Goal: Obtain resource: Download file/media

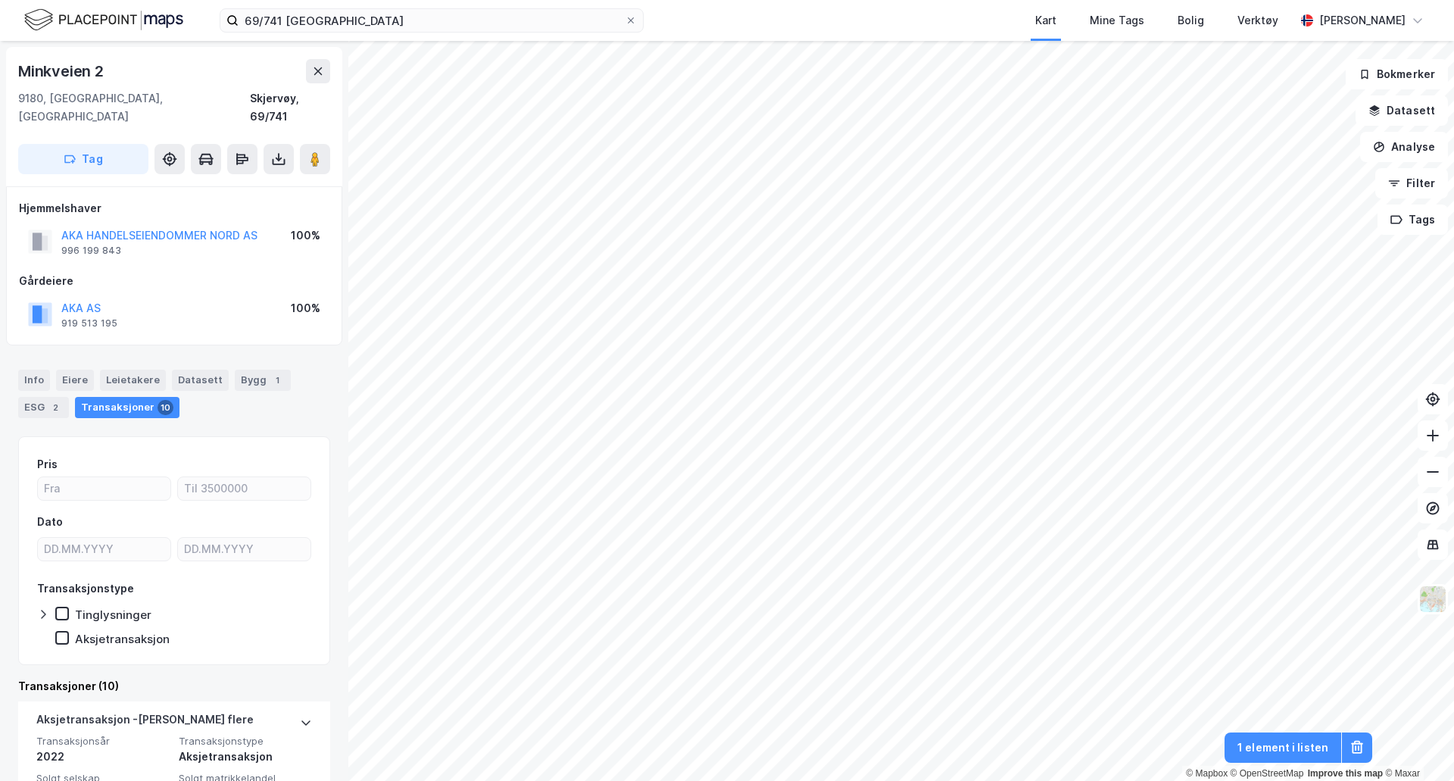
click at [415, 36] on div "69/741 Skjervøy Kart Mine Tags Bolig Verktøy [PERSON_NAME]" at bounding box center [727, 20] width 1454 height 41
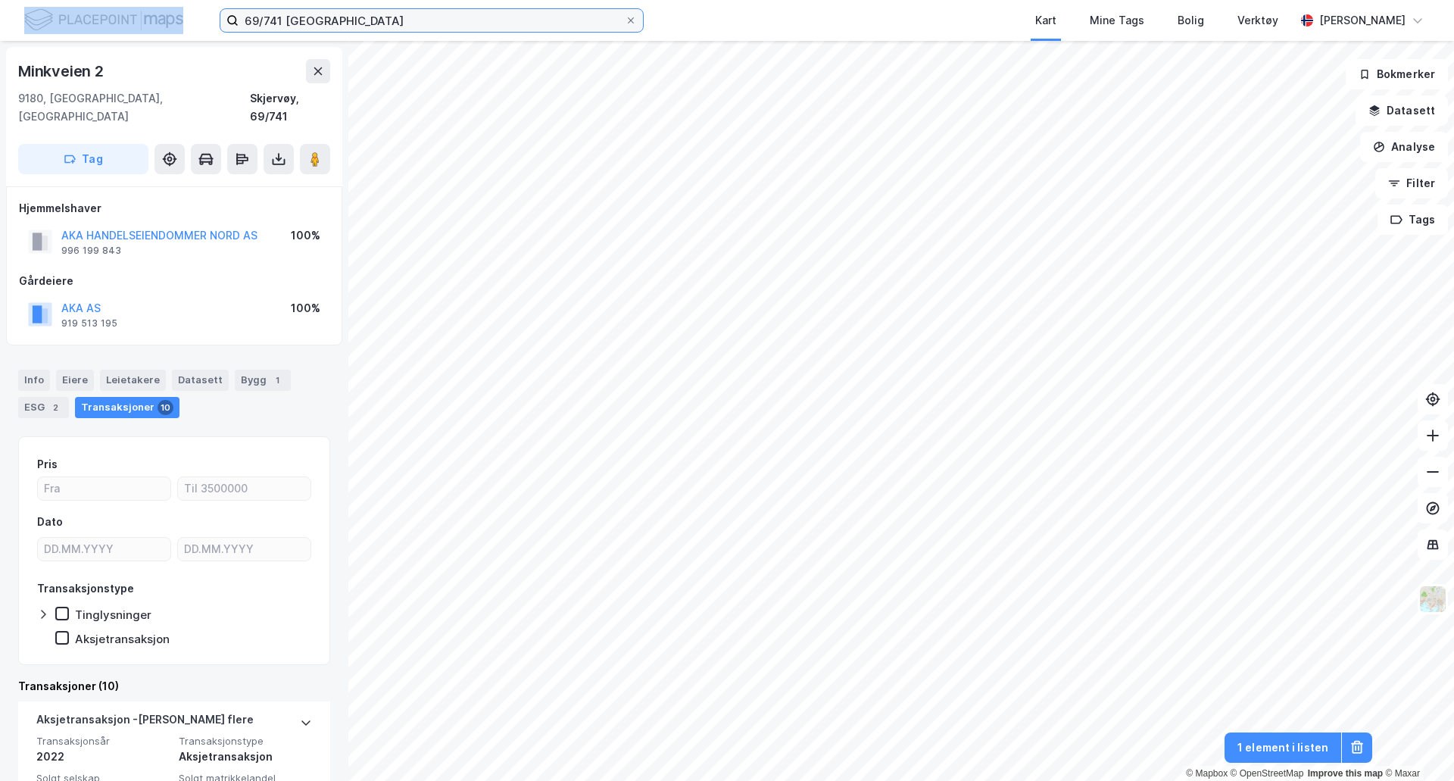
click at [421, 27] on input "69/741 [GEOGRAPHIC_DATA]" at bounding box center [432, 20] width 386 height 23
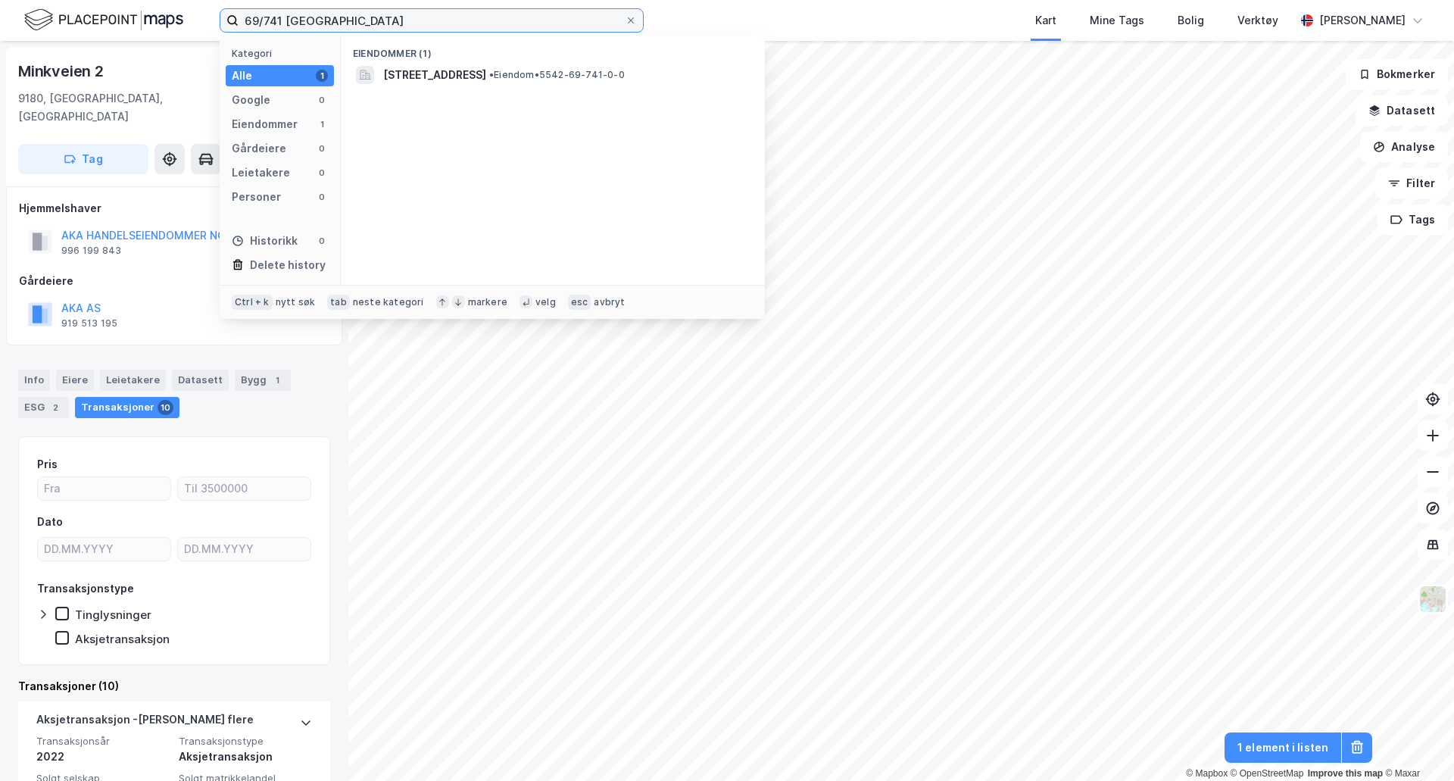
click at [423, 26] on input "69/741 [GEOGRAPHIC_DATA]" at bounding box center [432, 20] width 386 height 23
click at [357, 24] on input "47/460 nordkjosbotn" at bounding box center [432, 20] width 386 height 23
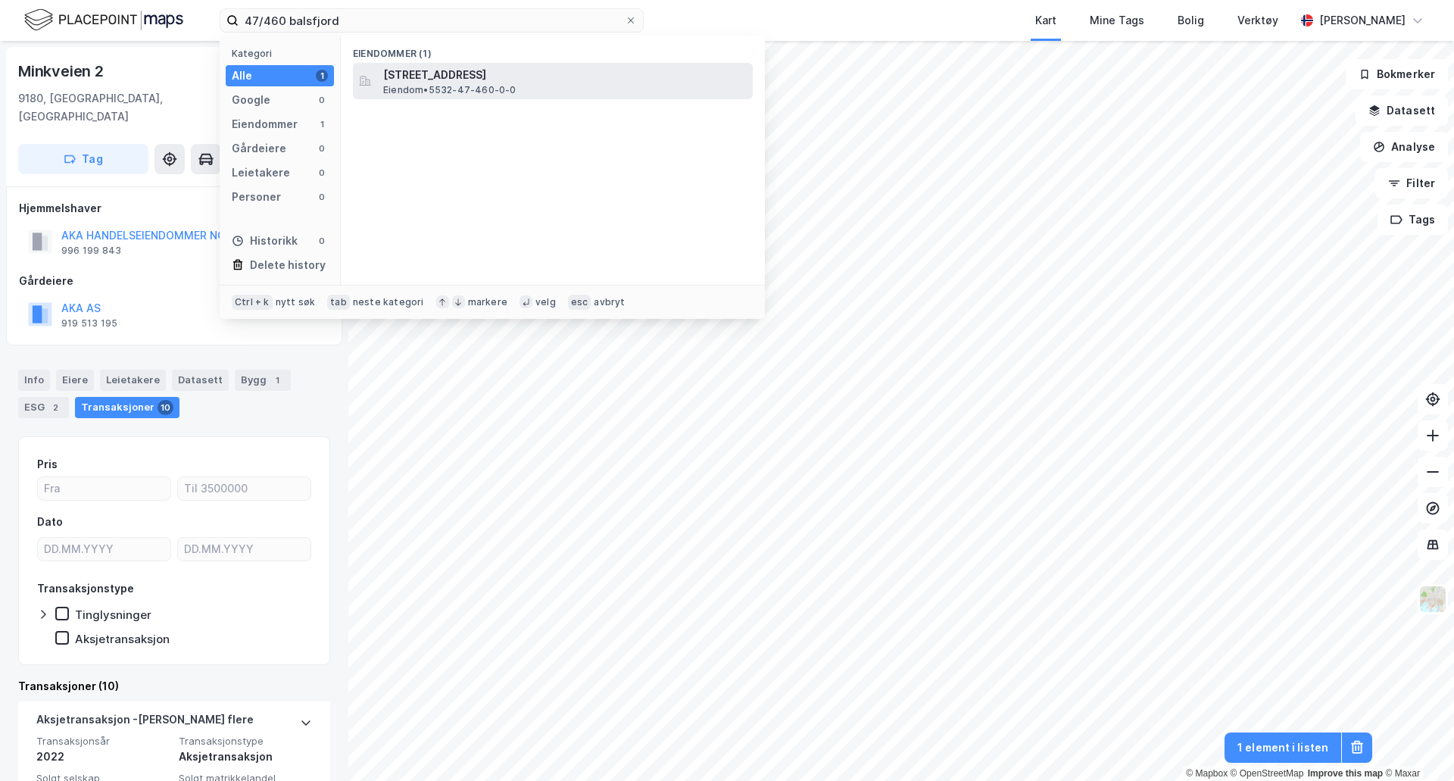
click at [495, 95] on span "Eiendom • 5532-47-460-0-0" at bounding box center [449, 90] width 133 height 12
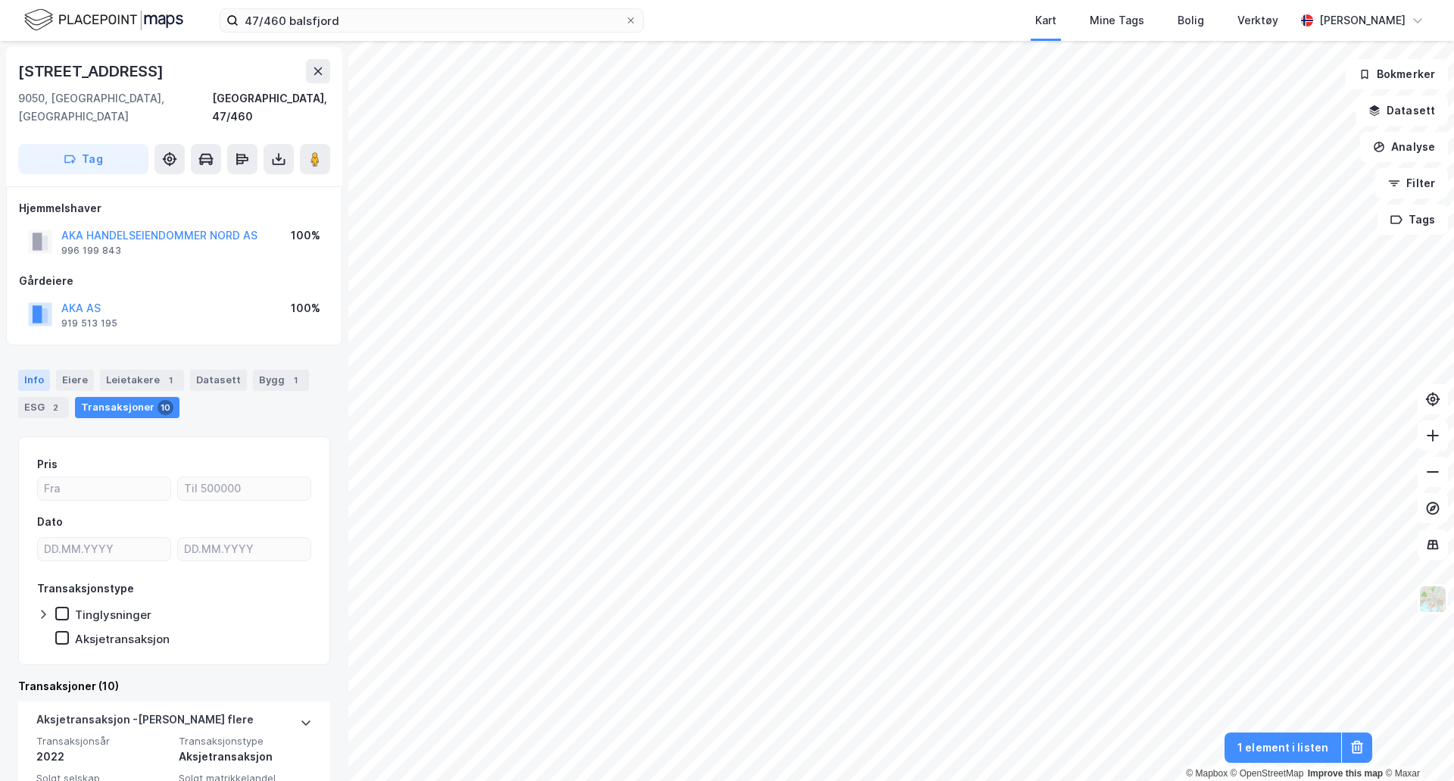
click at [45, 370] on div "Info" at bounding box center [34, 380] width 32 height 21
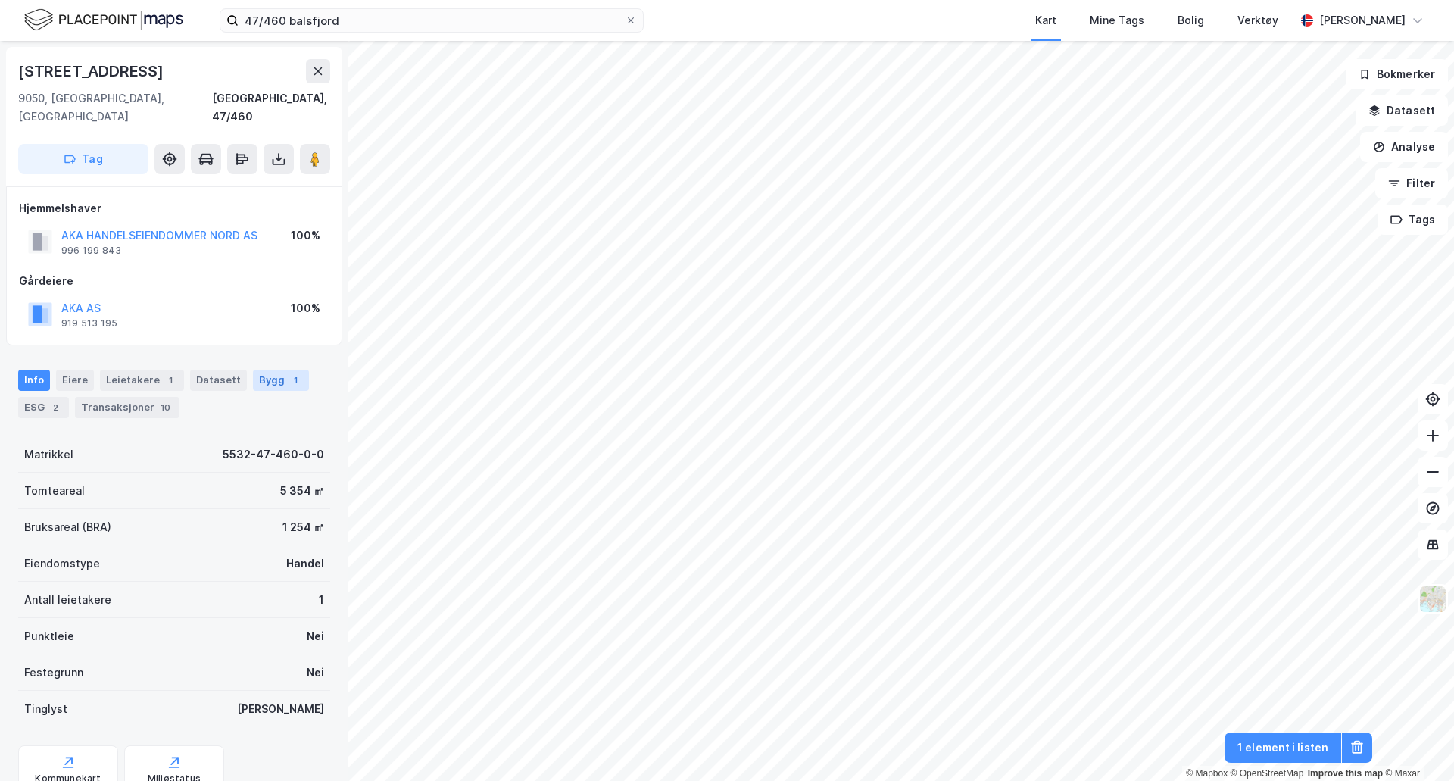
click at [271, 370] on div "Bygg 1" at bounding box center [281, 380] width 56 height 21
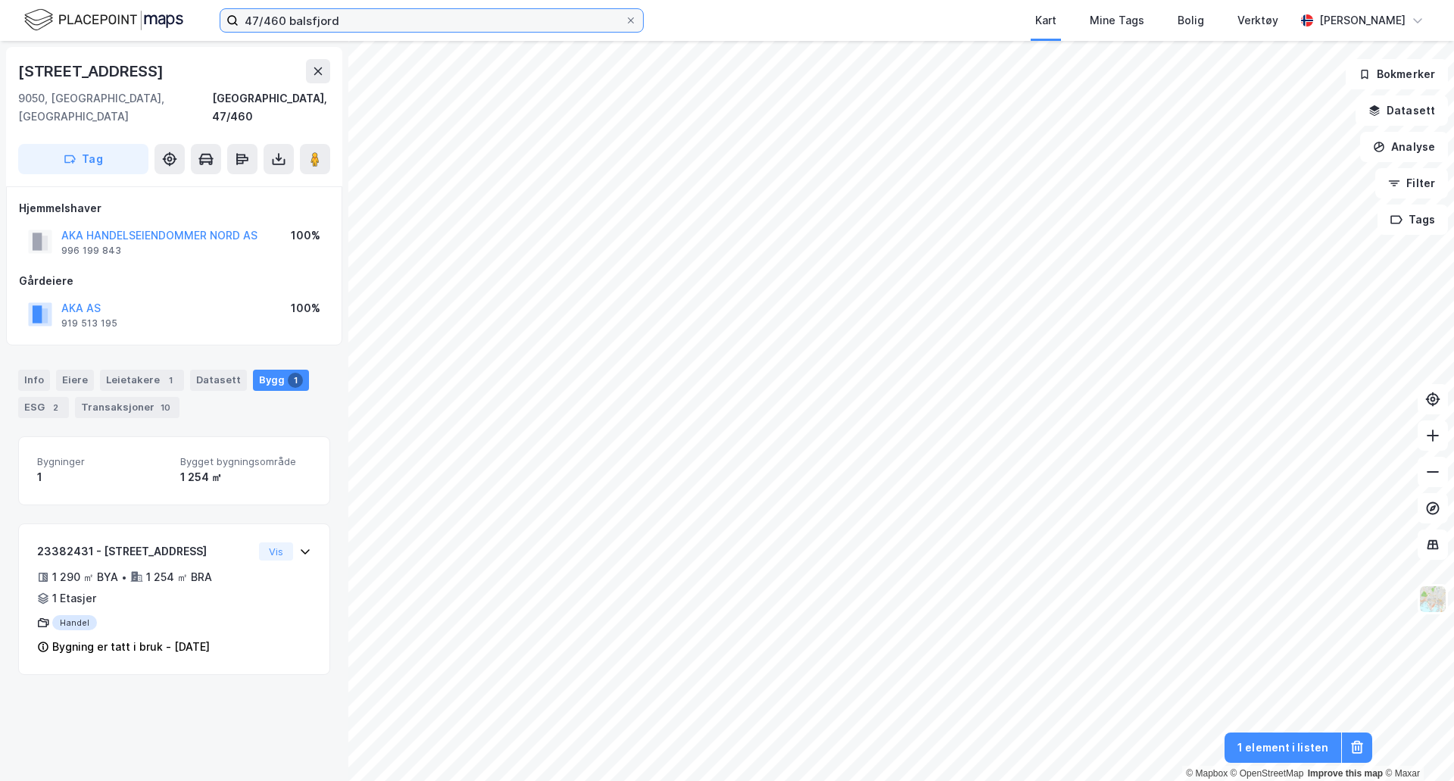
click at [409, 11] on input "47/460 balsfjord" at bounding box center [432, 20] width 386 height 23
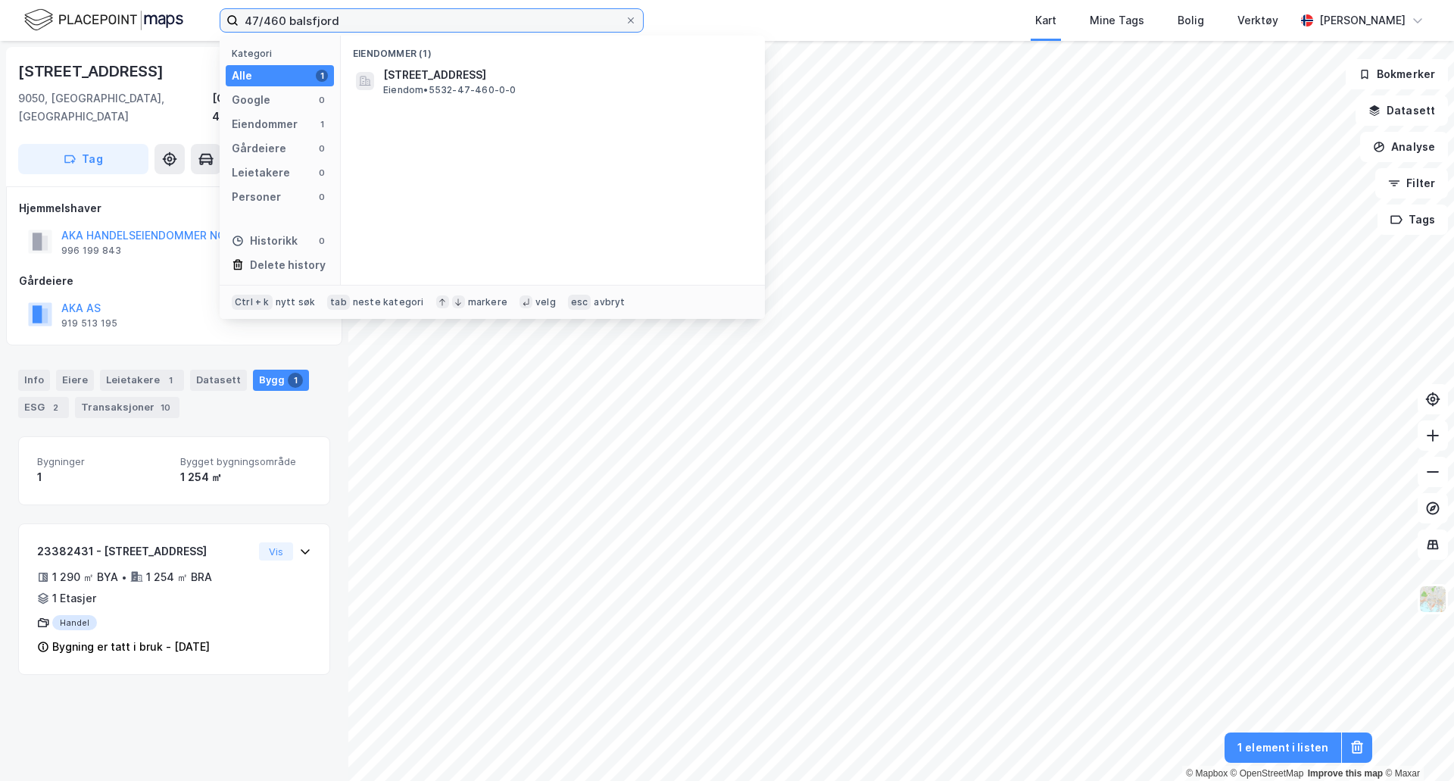
click at [409, 11] on input "47/460 balsfjord" at bounding box center [432, 20] width 386 height 23
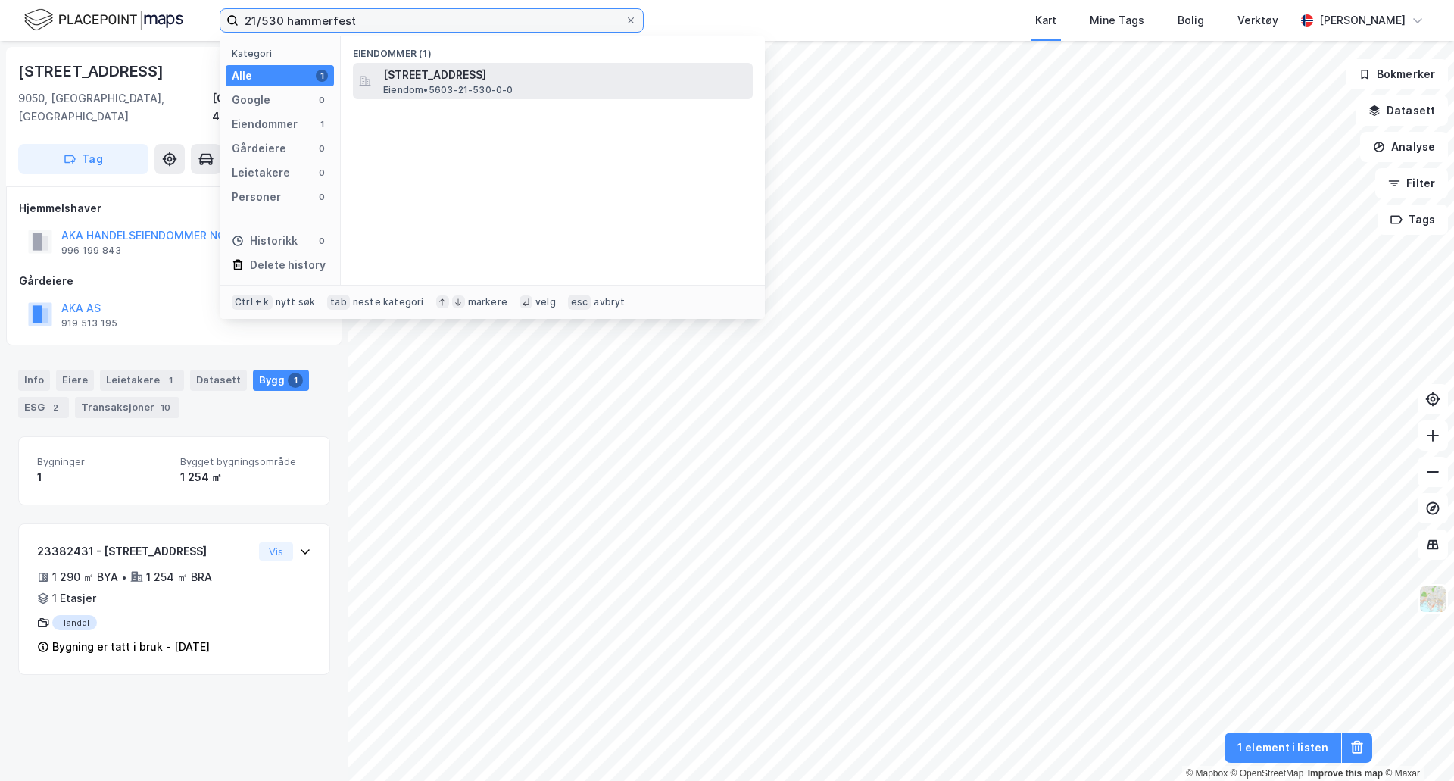
type input "21/530 hammerfest"
click at [542, 73] on span "[STREET_ADDRESS]" at bounding box center [564, 75] width 363 height 18
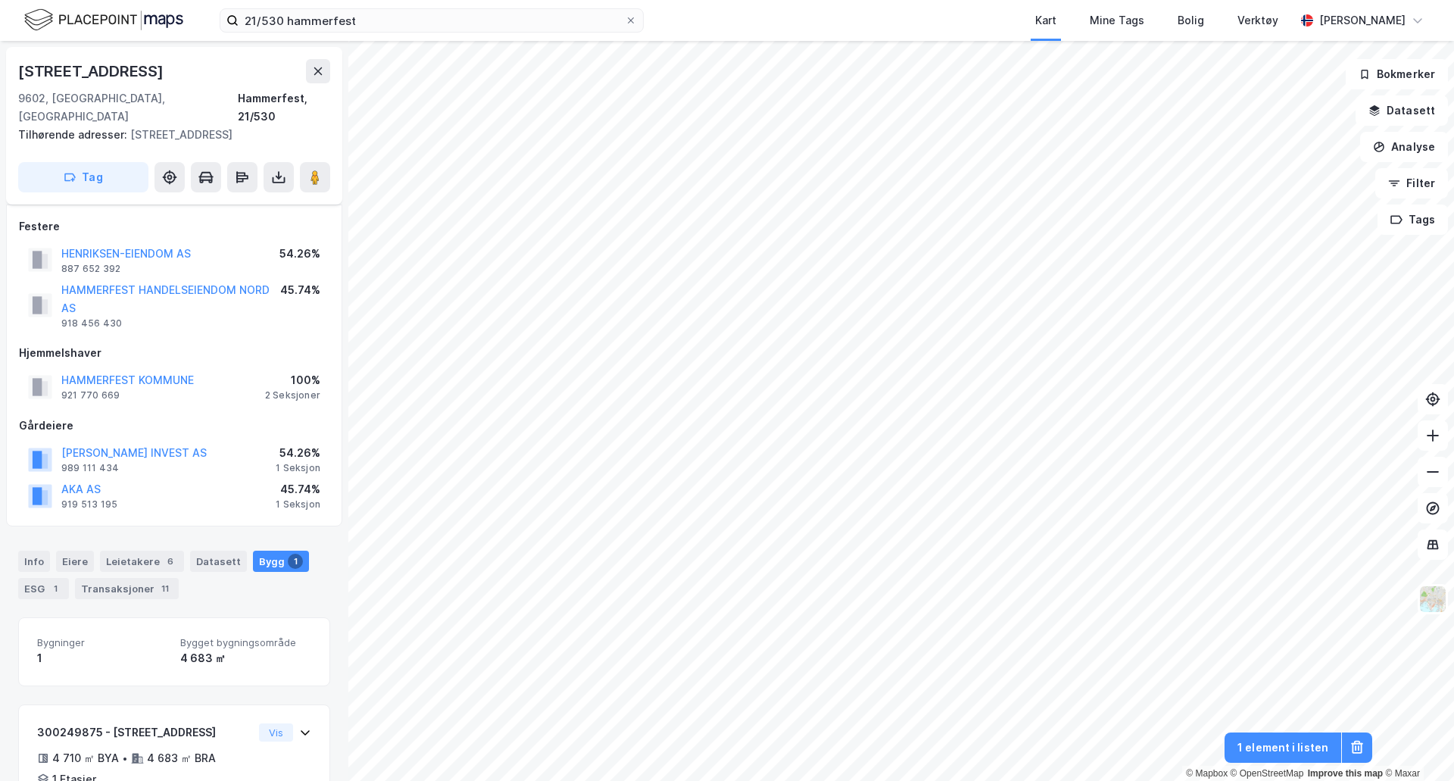
scroll to position [75, 0]
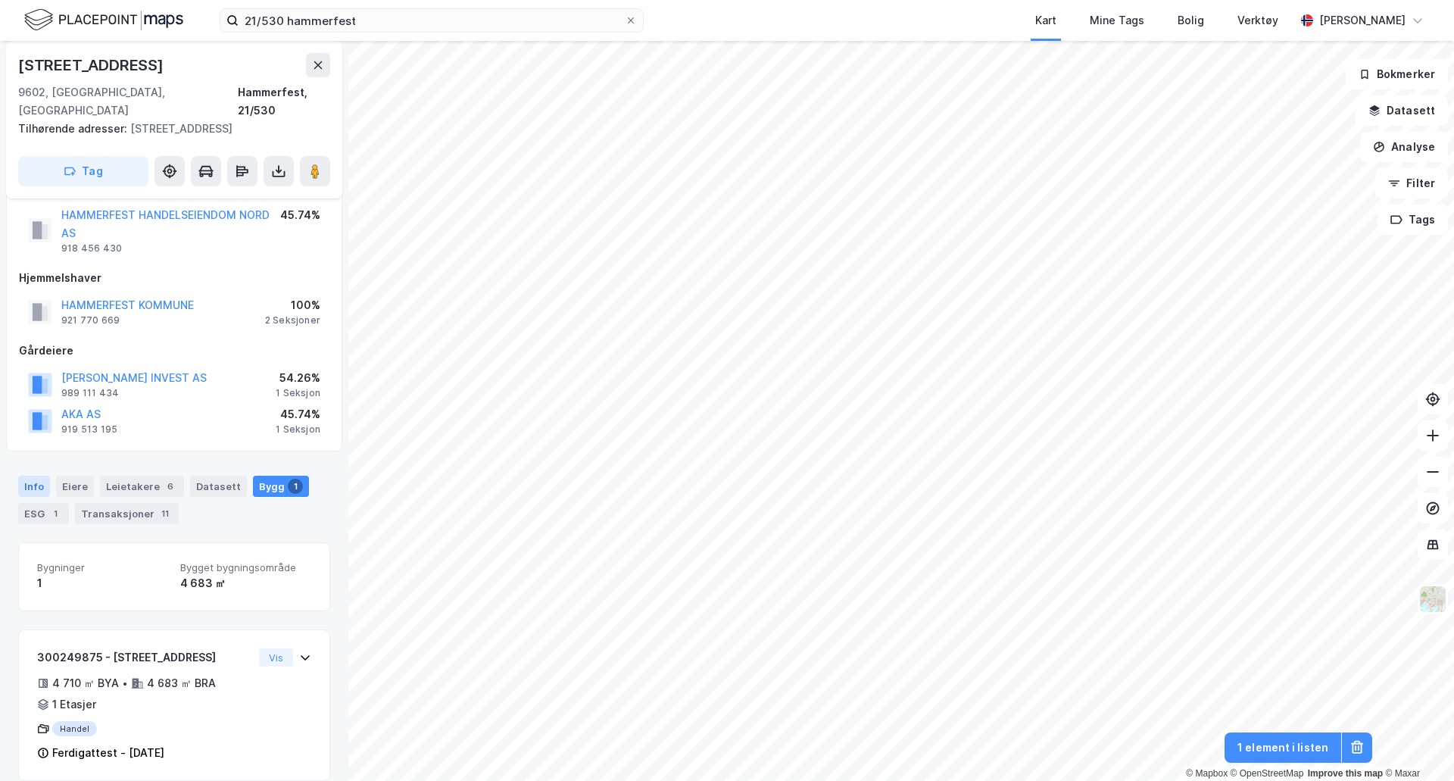
click at [44, 476] on div "Info" at bounding box center [34, 486] width 32 height 21
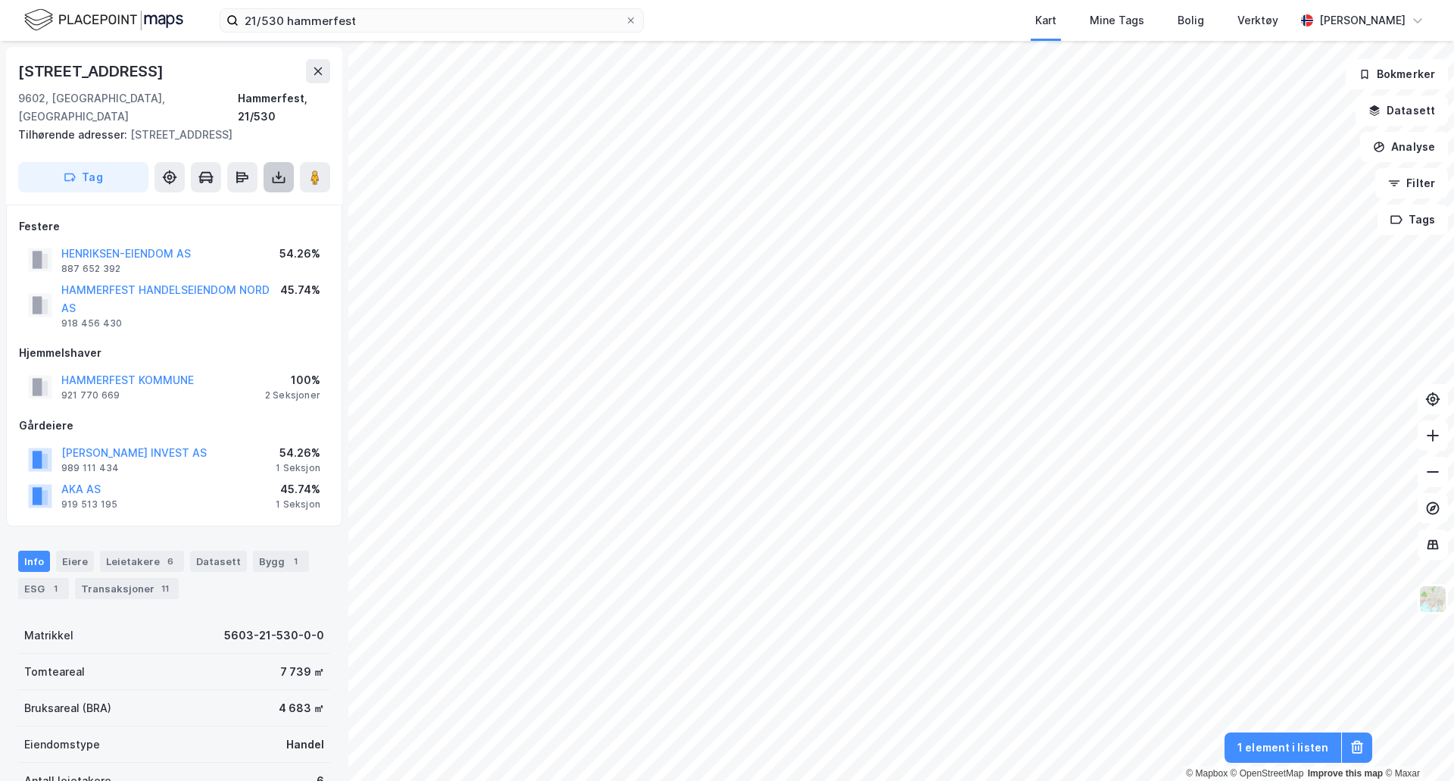
click at [279, 175] on icon at bounding box center [279, 177] width 6 height 4
click at [269, 195] on div "Last ned grunnbok" at bounding box center [213, 207] width 161 height 24
